Goal: Task Accomplishment & Management: Manage account settings

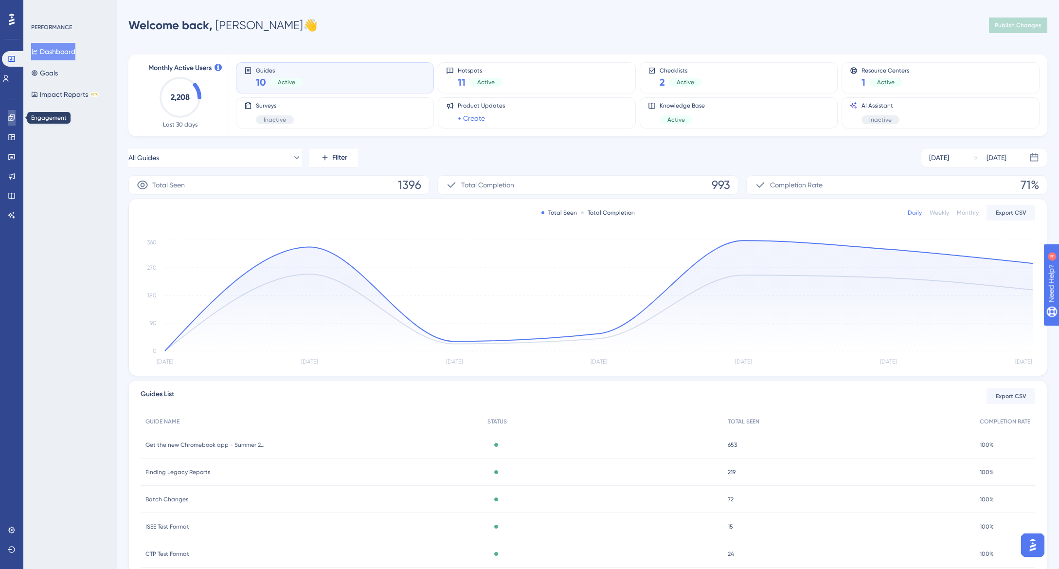
click at [9, 116] on icon at bounding box center [11, 117] width 6 height 6
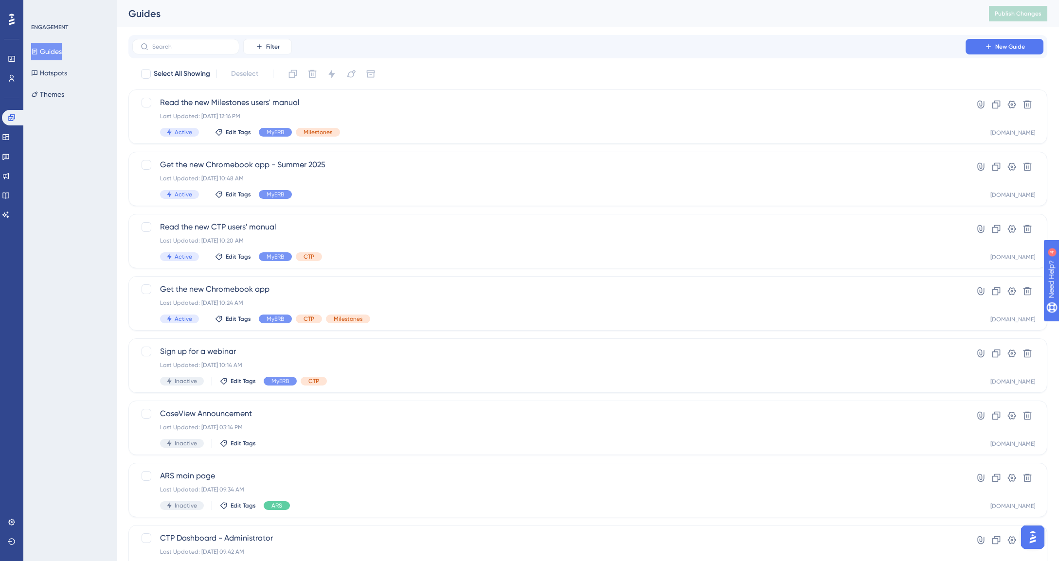
click at [9, 20] on icon at bounding box center [12, 20] width 6 height 12
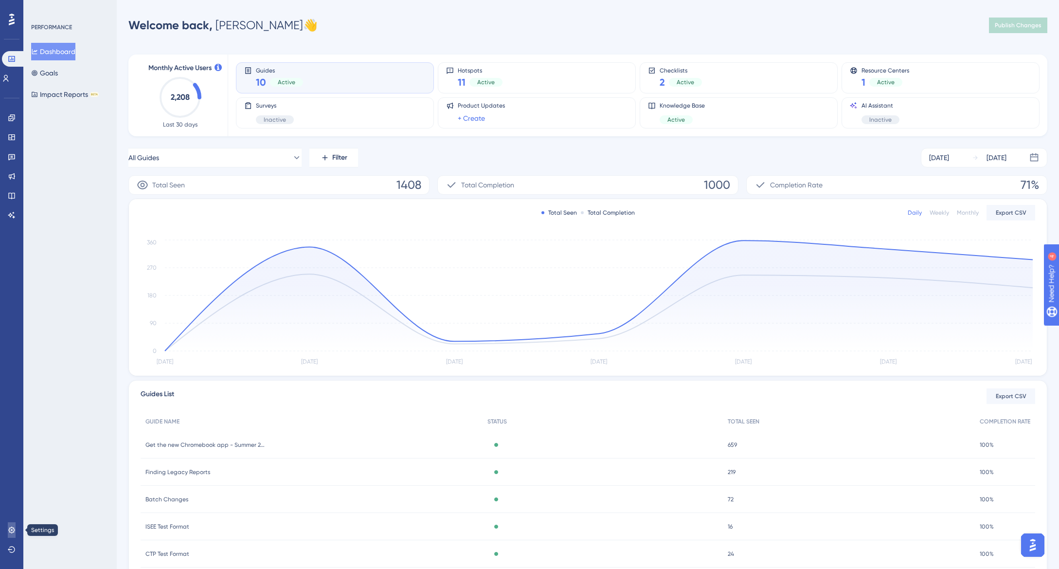
click at [14, 528] on icon at bounding box center [11, 529] width 6 height 6
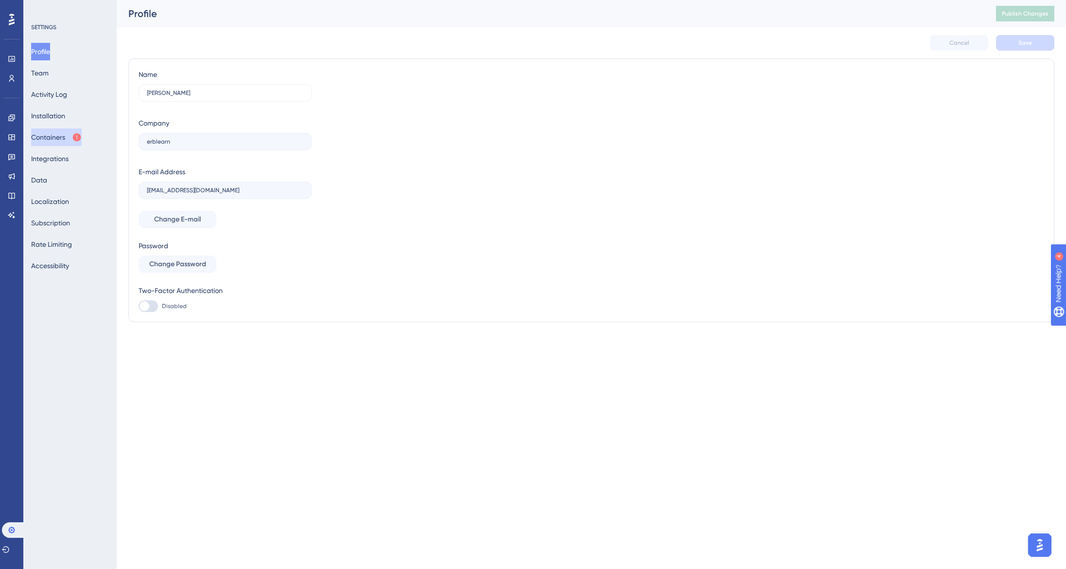
click at [45, 136] on button "Containers" at bounding box center [56, 137] width 51 height 18
